Goal: Task Accomplishment & Management: Use online tool/utility

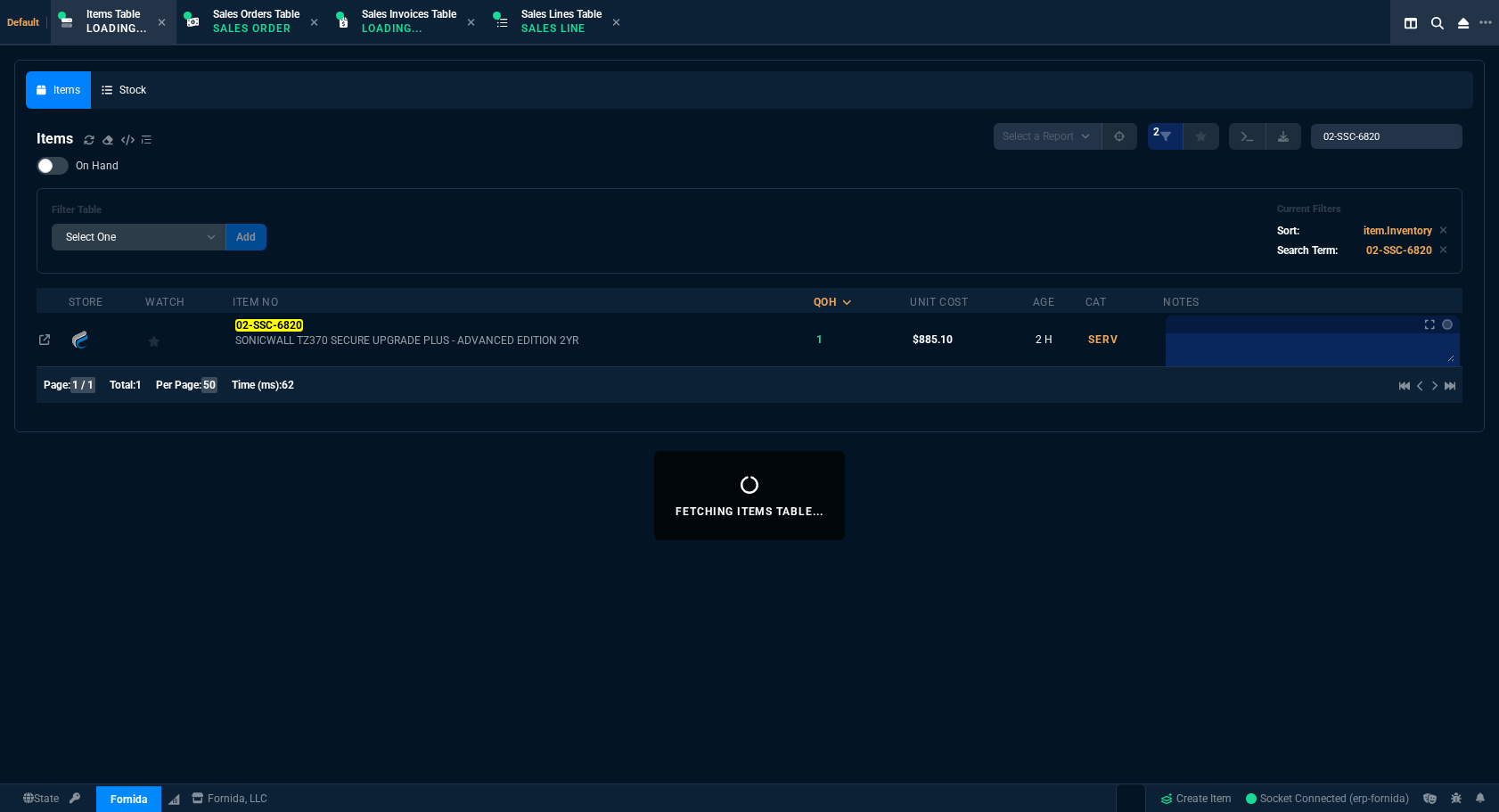
select select "12: [PERSON_NAME]"
select select
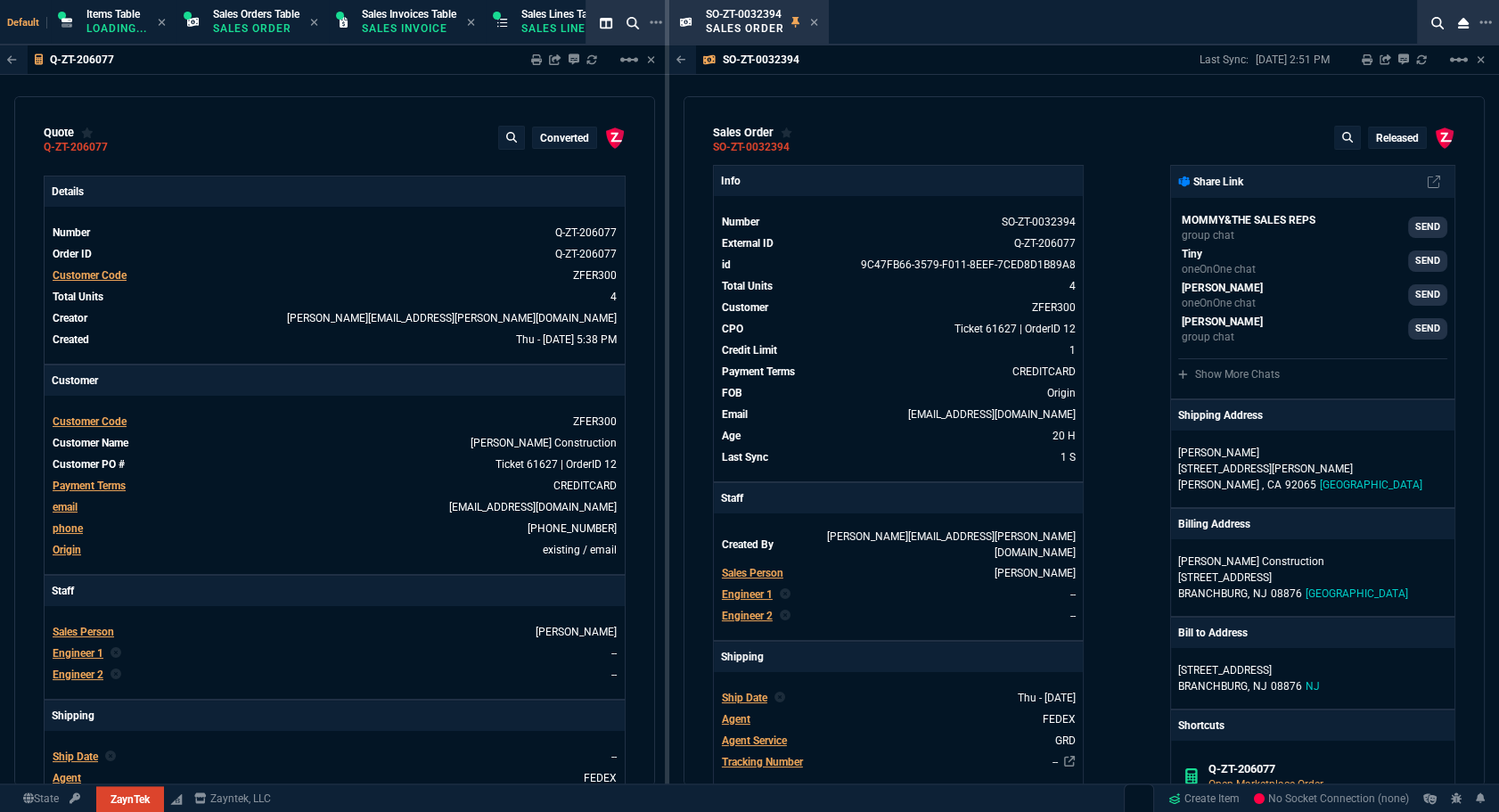
type input "0"
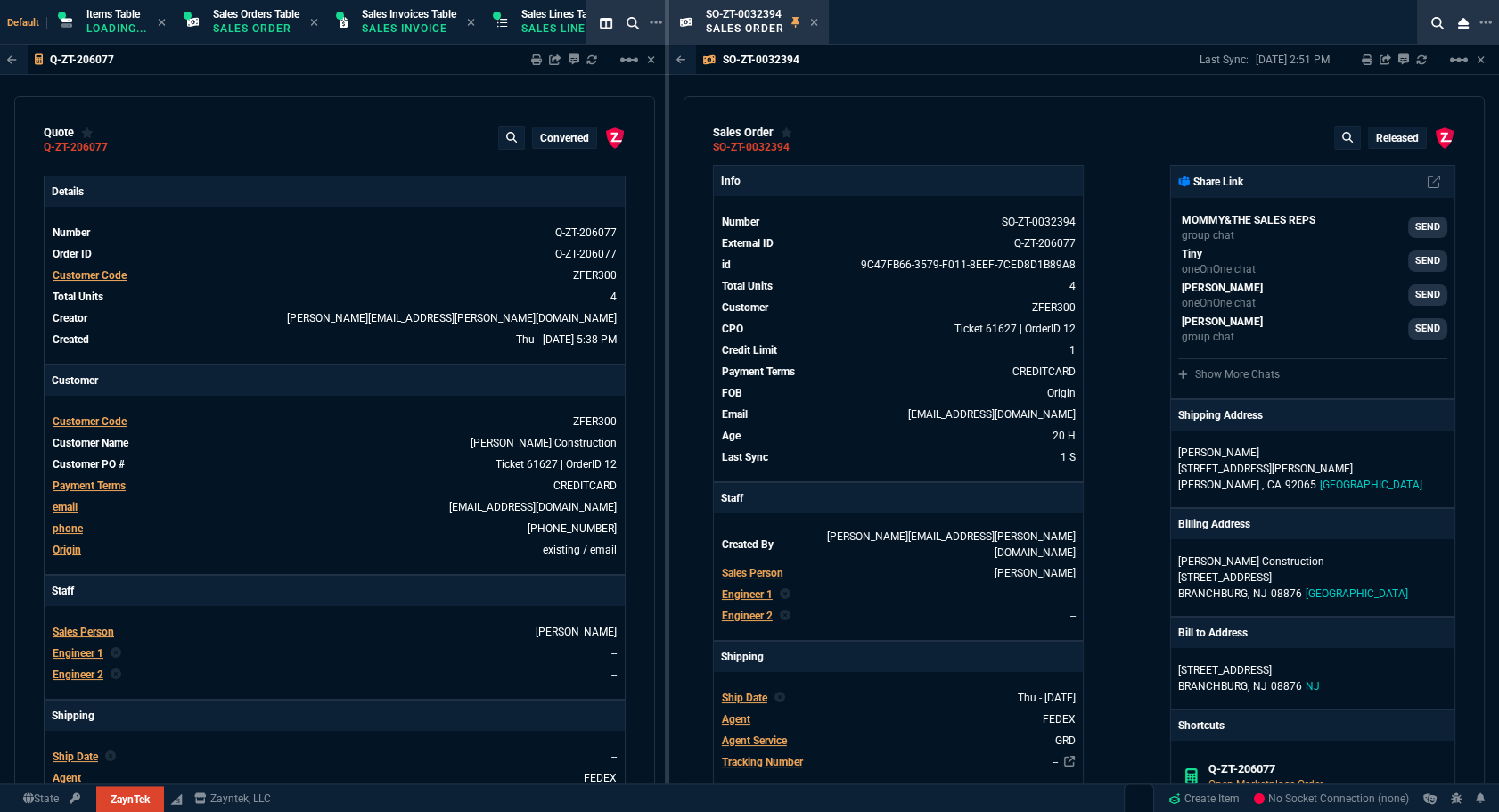
type input "0"
select select "12: [PERSON_NAME]"
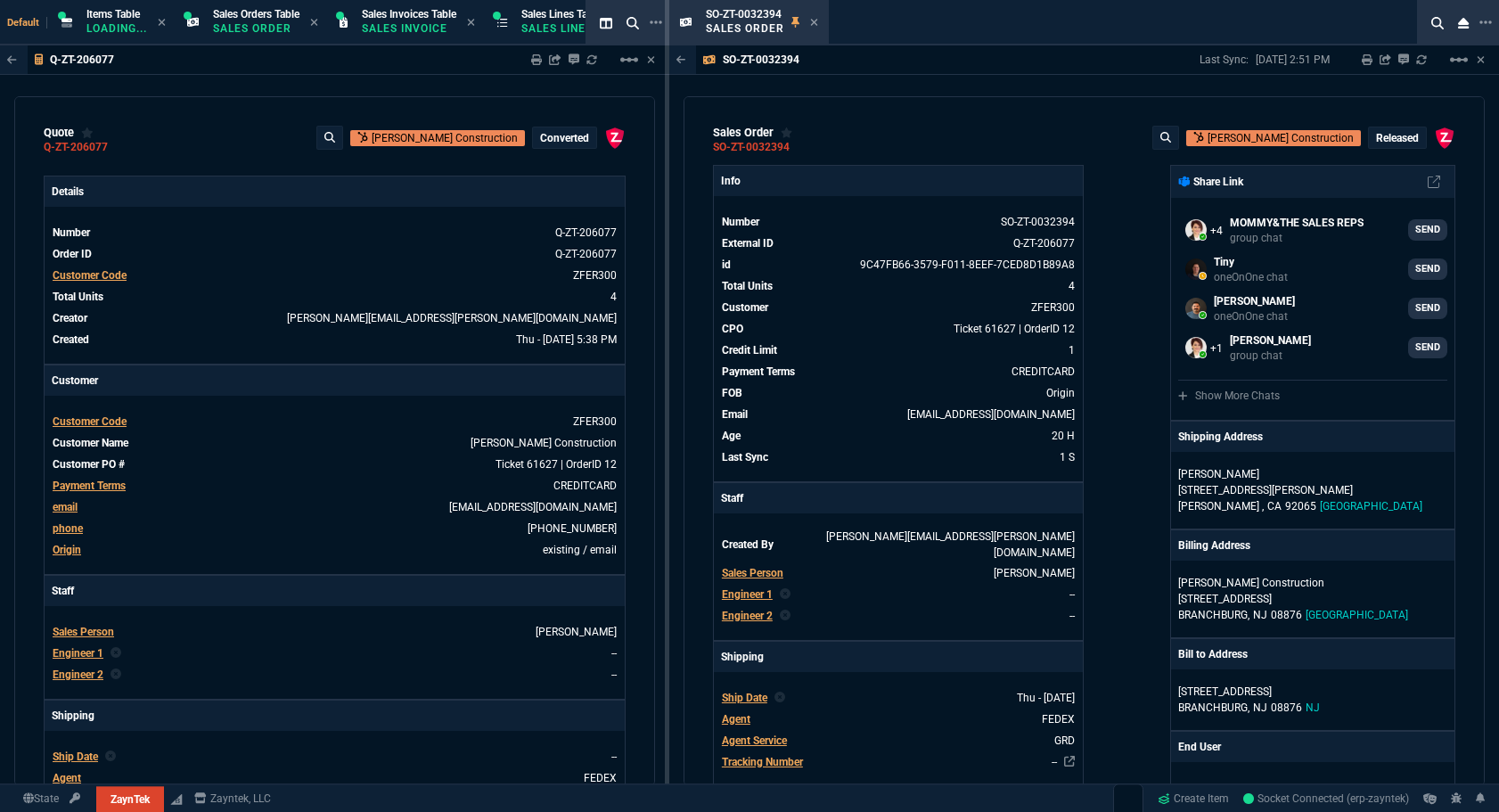
select select "12: [PERSON_NAME]"
